Goal: Navigation & Orientation: Find specific page/section

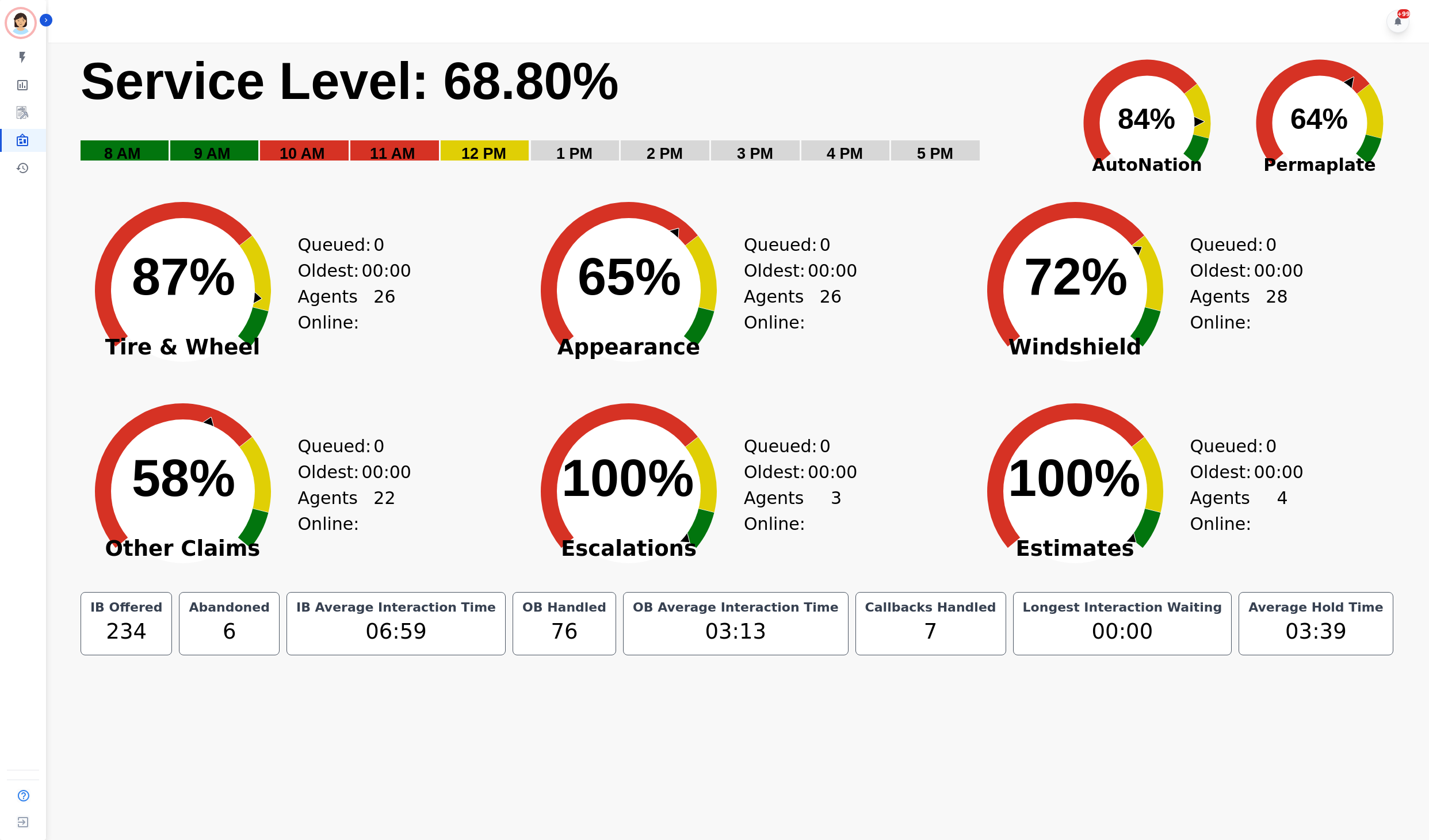
click at [829, 30] on div "+99" at bounding box center [741, 21] width 1385 height 43
